Goal: Task Accomplishment & Management: Manage account settings

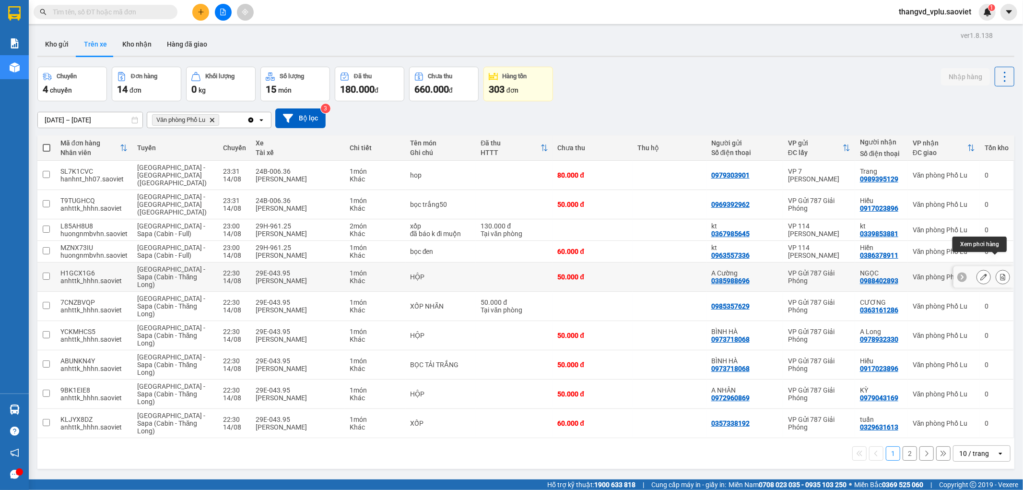
click at [1000, 273] on icon at bounding box center [1003, 276] width 7 height 7
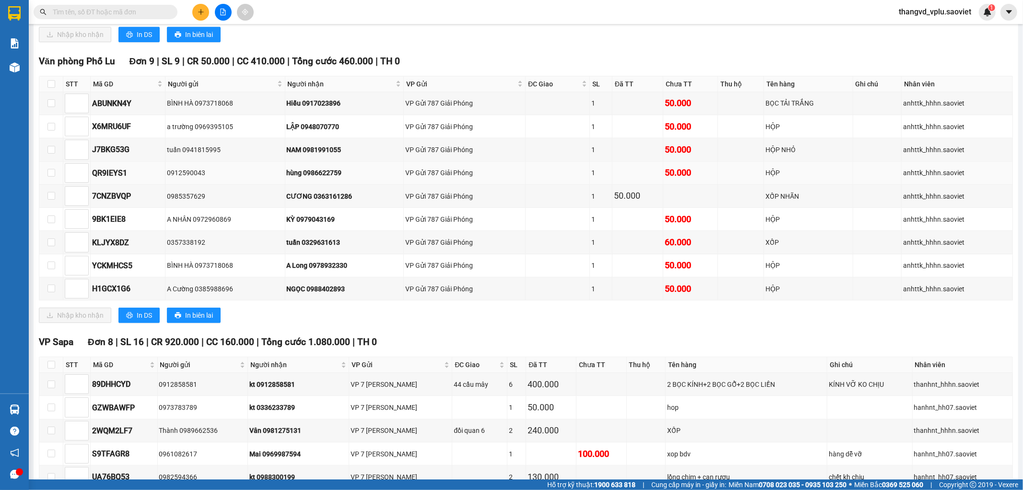
scroll to position [266, 0]
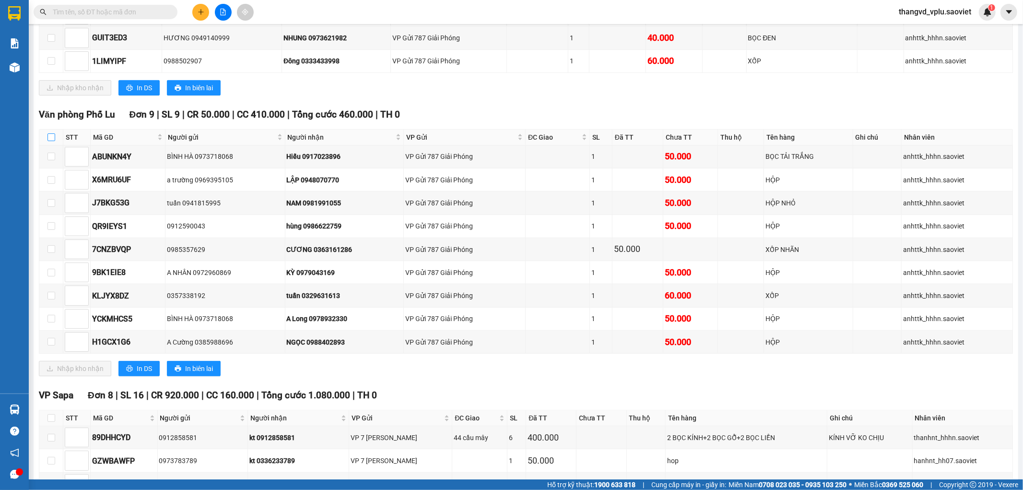
click at [50, 141] on input "checkbox" at bounding box center [51, 137] width 8 height 8
checkbox input "true"
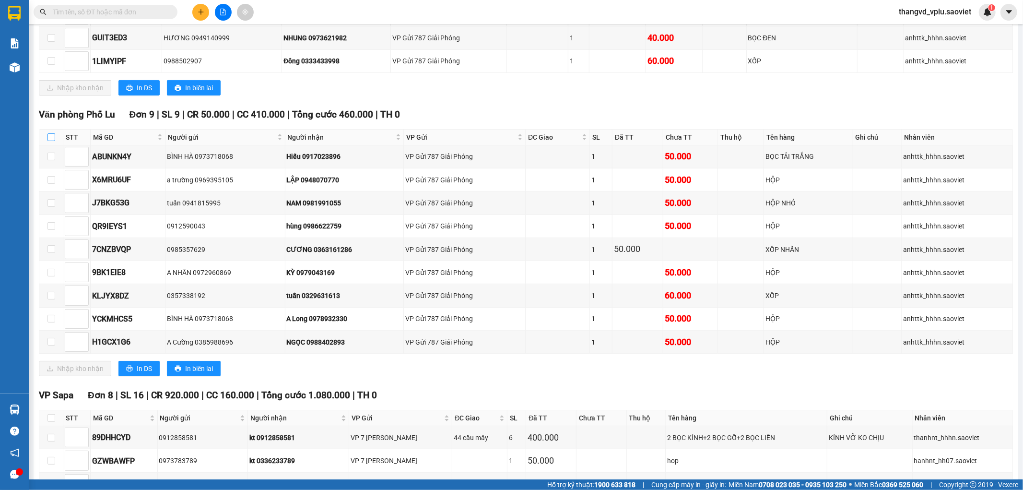
checkbox input "true"
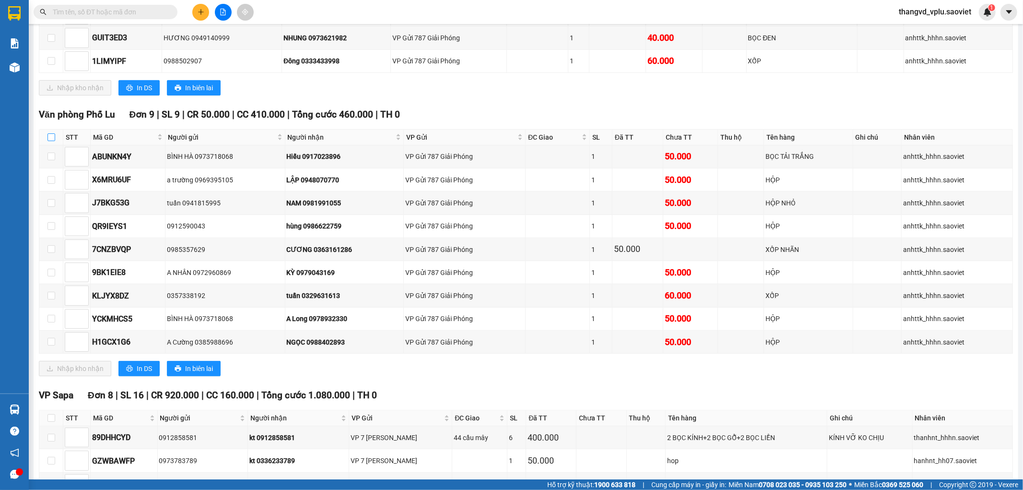
checkbox input "true"
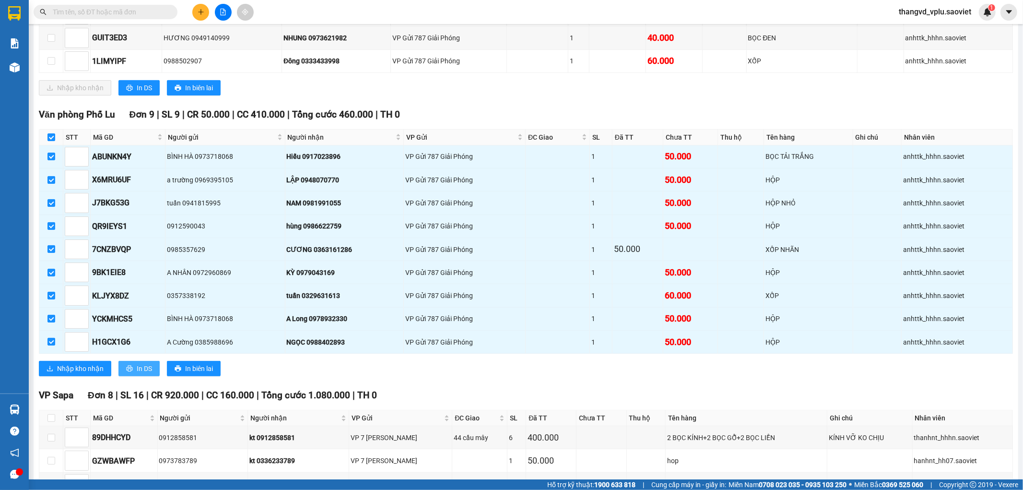
click at [137, 374] on span "In DS" at bounding box center [144, 368] width 15 height 11
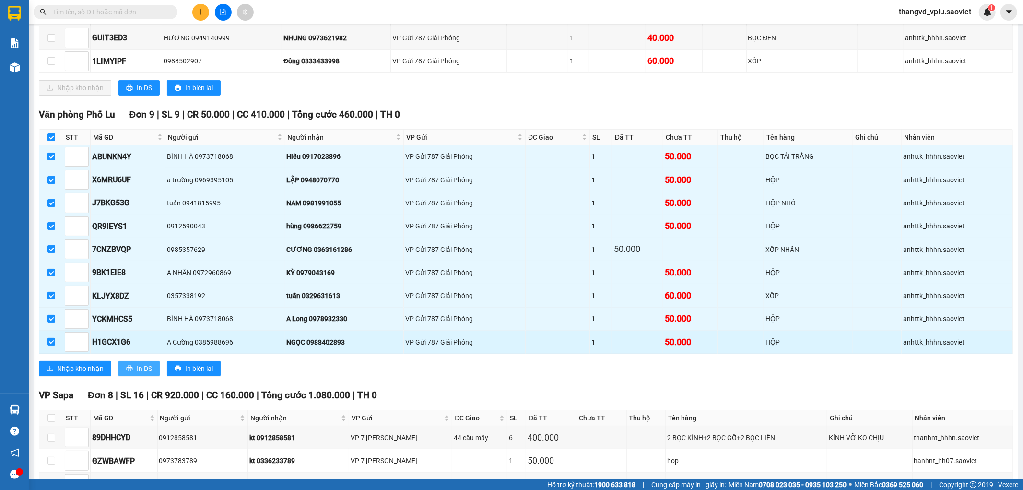
scroll to position [0, 0]
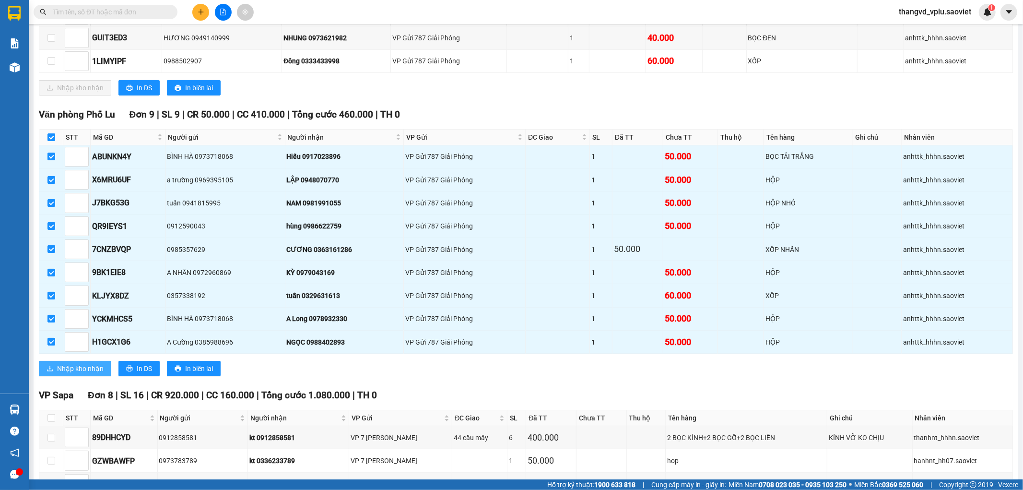
click at [87, 374] on span "Nhập kho nhận" at bounding box center [80, 368] width 47 height 11
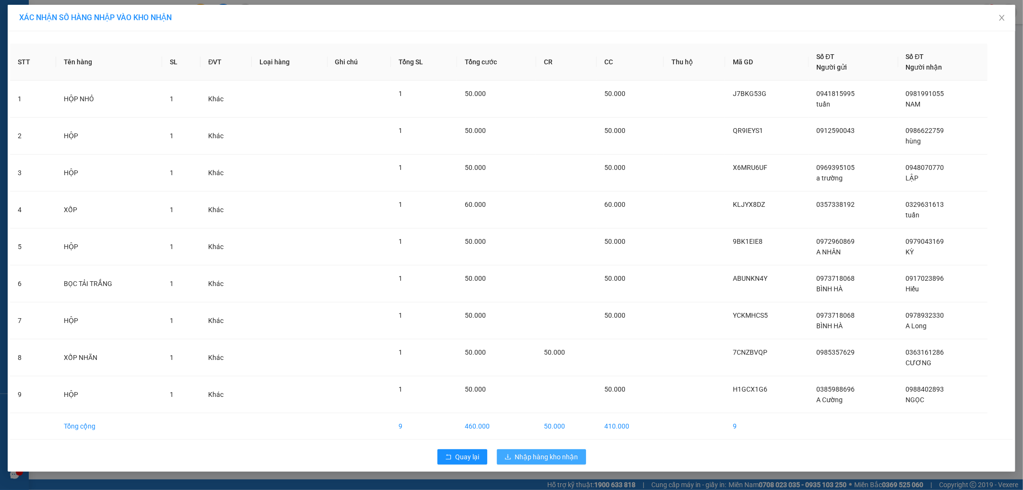
click at [539, 458] on span "Nhập hàng kho nhận" at bounding box center [546, 456] width 63 height 11
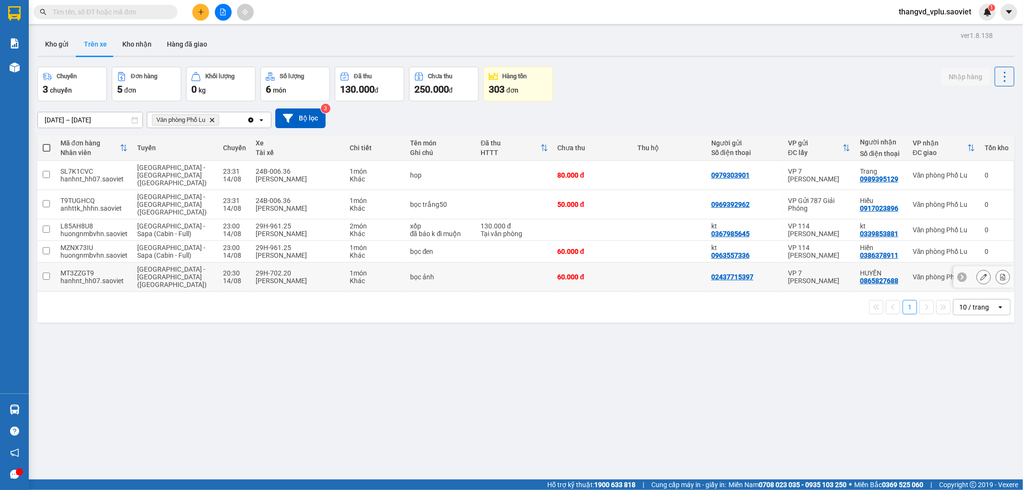
click at [488, 262] on td at bounding box center [514, 276] width 77 height 29
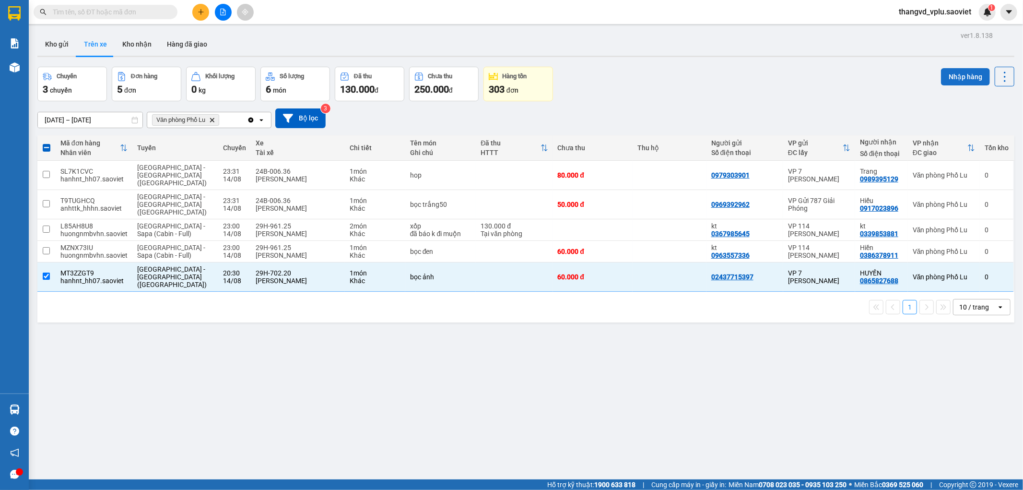
click at [952, 72] on button "Nhập hàng" at bounding box center [965, 76] width 49 height 17
checkbox input "false"
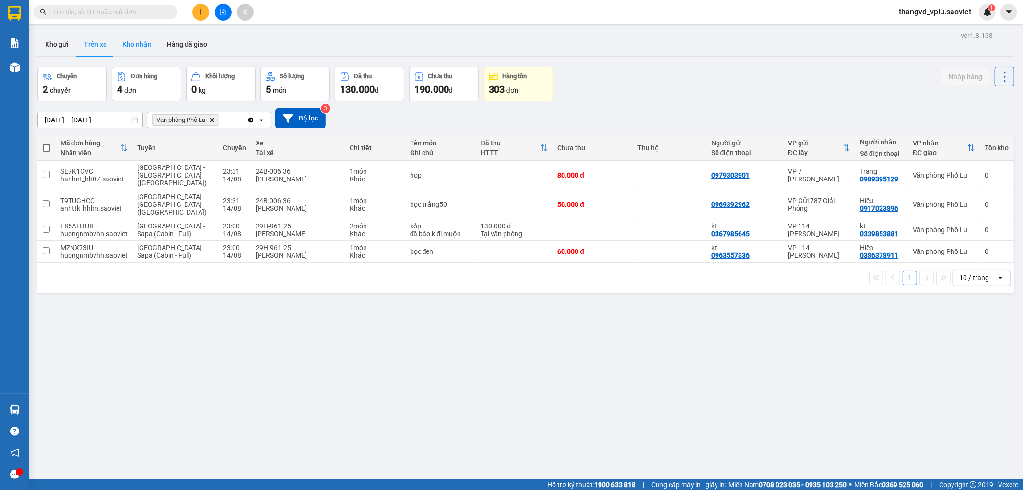
click at [144, 45] on button "Kho nhận" at bounding box center [137, 44] width 45 height 23
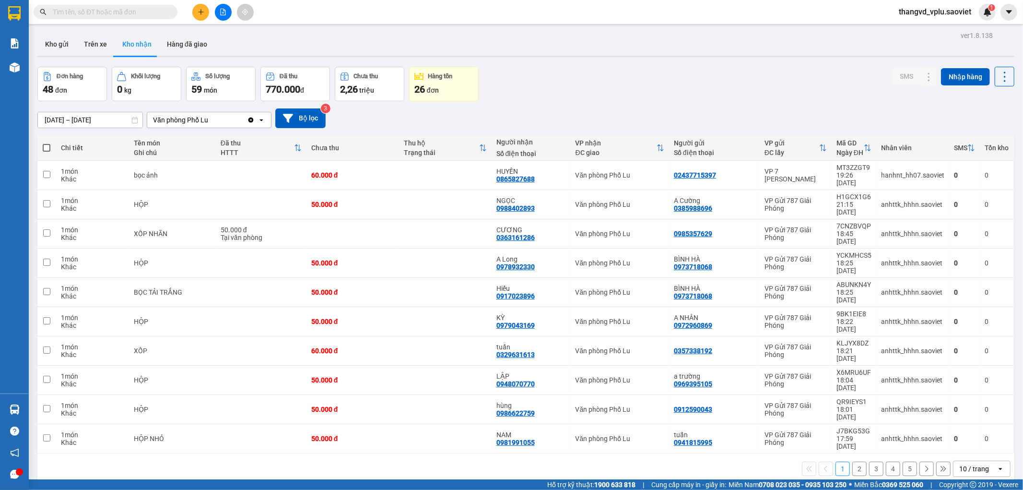
click at [44, 150] on span at bounding box center [47, 148] width 8 height 8
click at [47, 143] on input "checkbox" at bounding box center [47, 143] width 0 height 0
checkbox input "true"
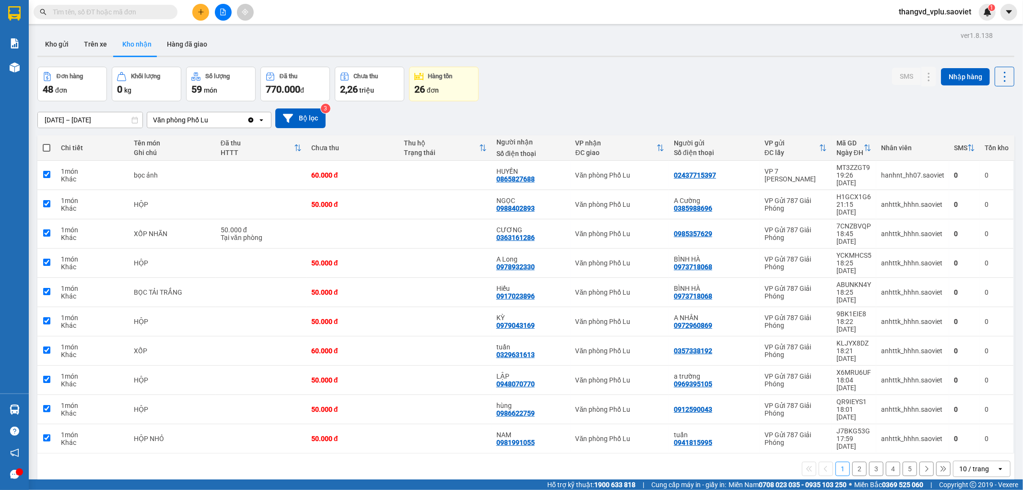
checkbox input "true"
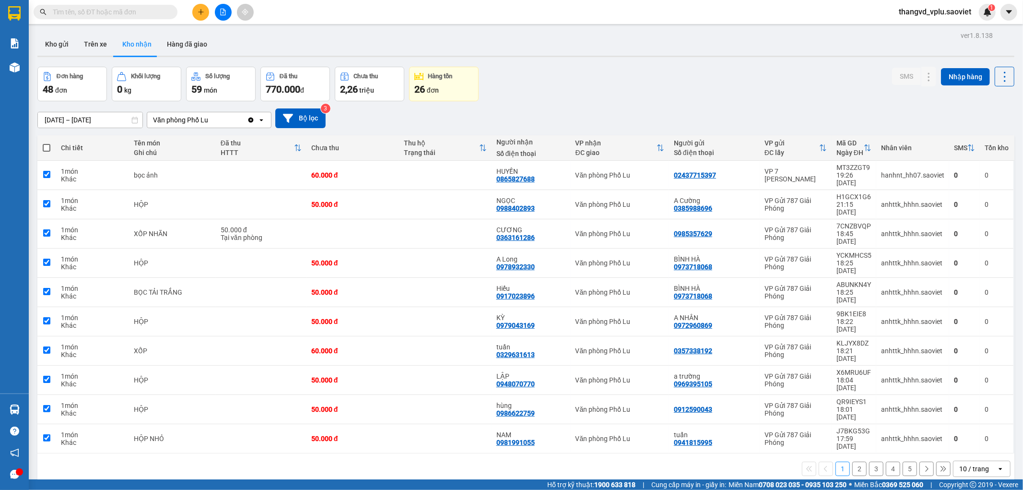
checkbox input "true"
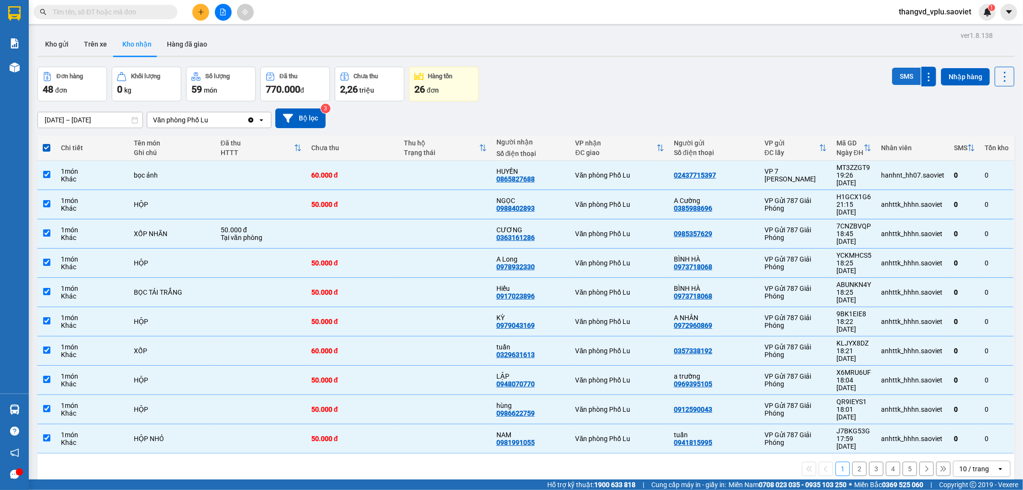
click at [900, 68] on button "SMS" at bounding box center [906, 76] width 29 height 17
click at [852, 461] on button "2" at bounding box center [859, 468] width 14 height 14
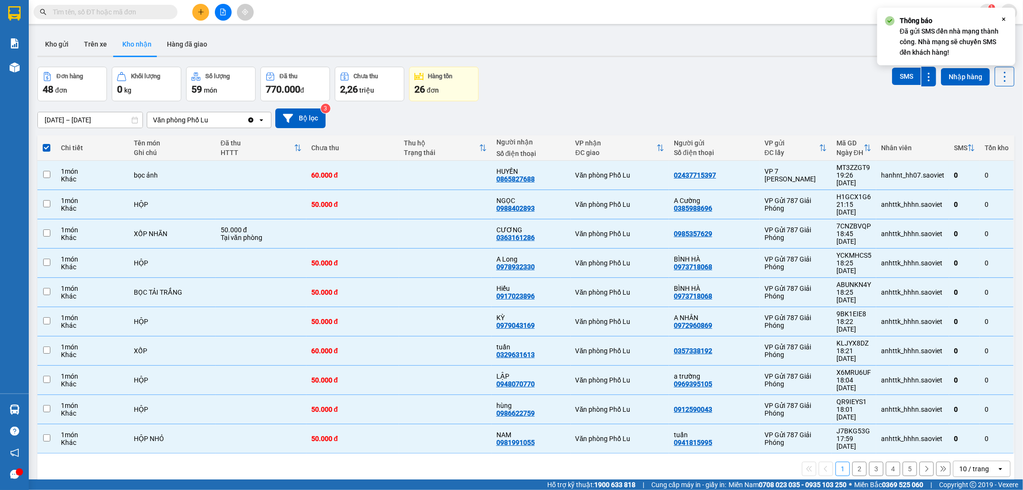
checkbox input "false"
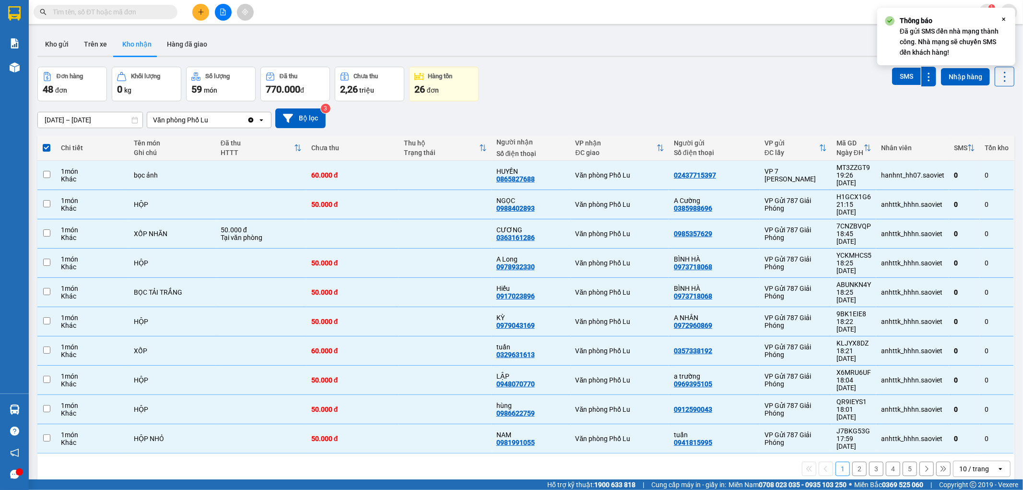
checkbox input "false"
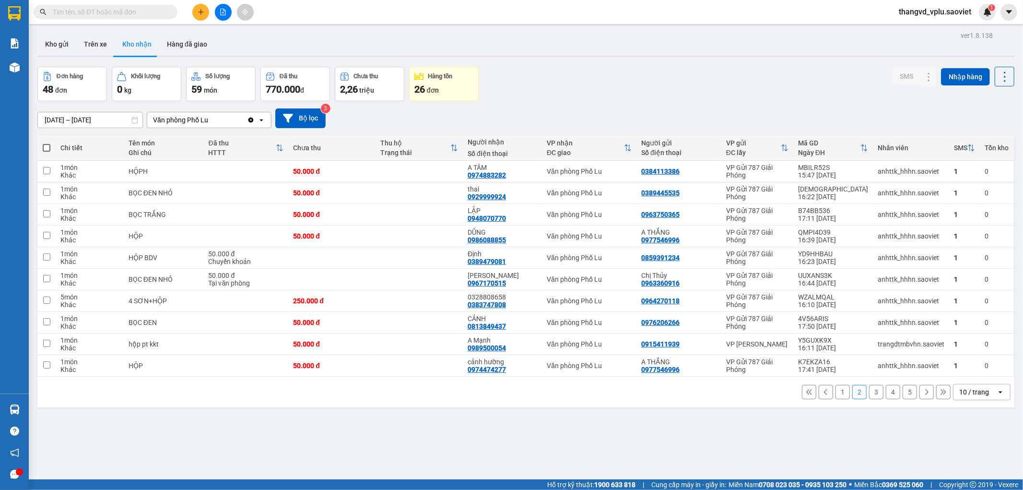
click at [836, 392] on button "1" at bounding box center [843, 392] width 14 height 14
